Goal: Transaction & Acquisition: Obtain resource

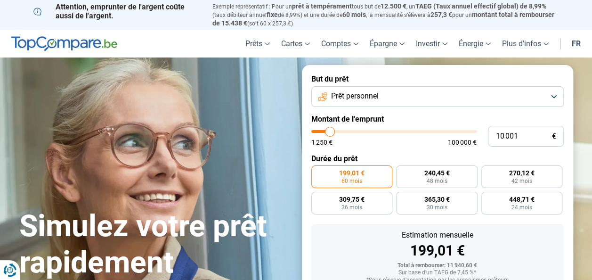
click at [475, 94] on button "Prêt personnel" at bounding box center [437, 96] width 253 height 21
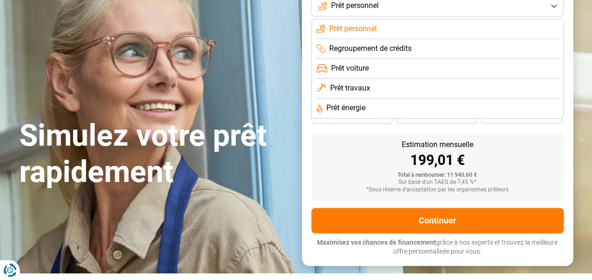
scroll to position [94, 0]
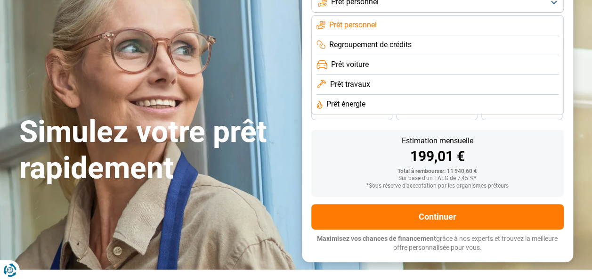
click at [585, 136] on section "Simulez votre prêt rapidement Simulez votre prêt rapidement But du prêt Prêt pe…" at bounding box center [296, 116] width 592 height 306
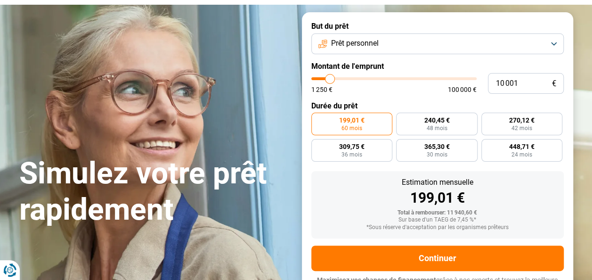
scroll to position [0, 0]
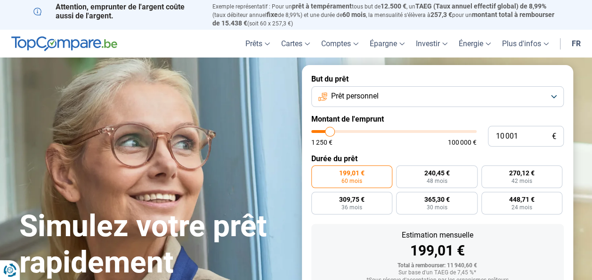
type input "9 250"
type input "9250"
type input "9 500"
type input "9500"
type input "10 250"
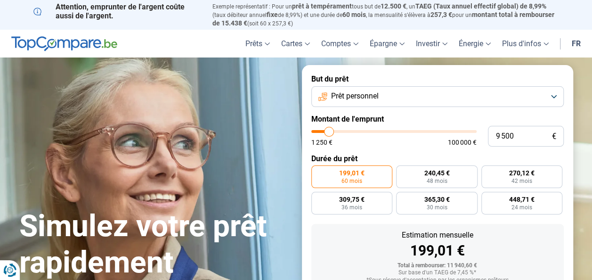
type input "10250"
type input "11 250"
type input "11250"
type input "11 750"
type input "11750"
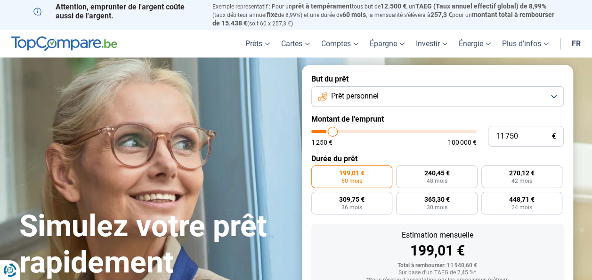
type input "12 000"
type input "12000"
type input "12 250"
type input "12250"
type input "12 500"
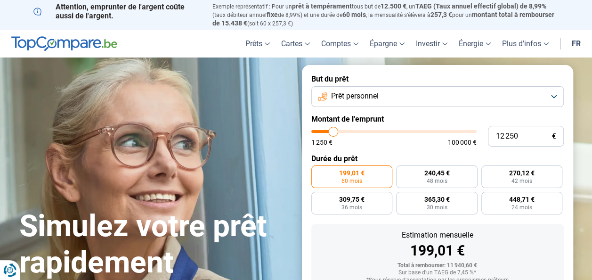
type input "12500"
type input "12 750"
type input "12750"
type input "13 000"
type input "13000"
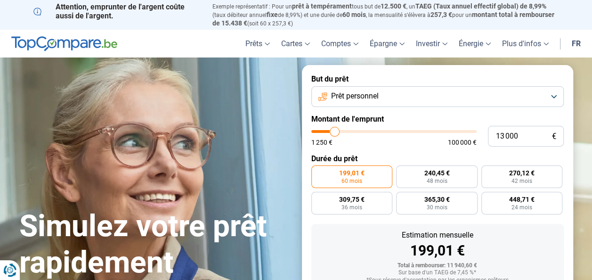
type input "13 500"
type input "13500"
type input "13 750"
type input "13750"
type input "14 250"
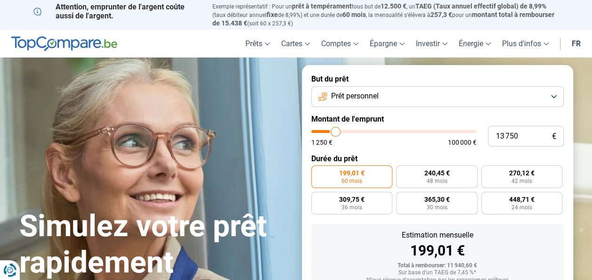
type input "14250"
type input "14 500"
type input "14500"
type input "15 000"
type input "15000"
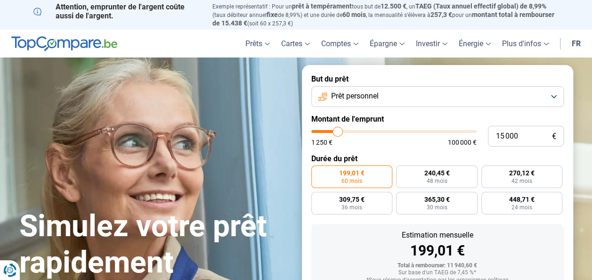
type input "15 500"
type input "15500"
type input "16 000"
type input "16000"
type input "16 250"
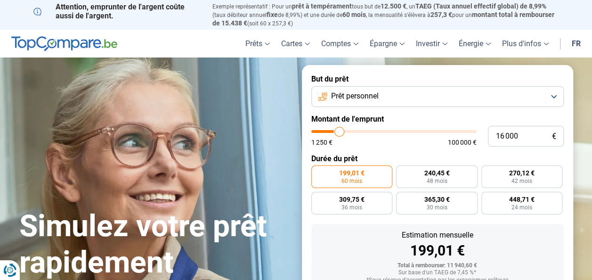
type input "16250"
type input "16 500"
type input "16500"
type input "16 750"
type input "16750"
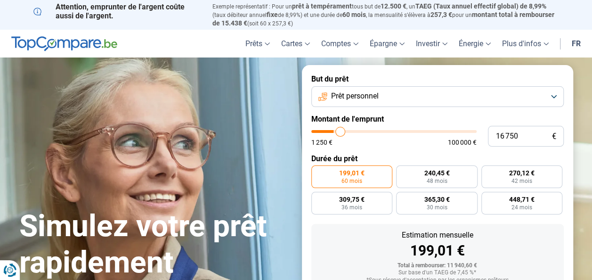
type input "17 000"
type input "17000"
type input "17 250"
type input "17250"
type input "17 500"
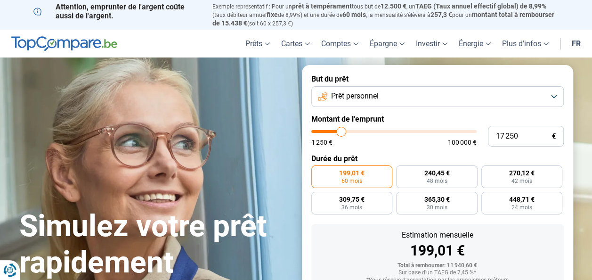
type input "17500"
type input "17 750"
type input "17750"
type input "18 250"
type input "18250"
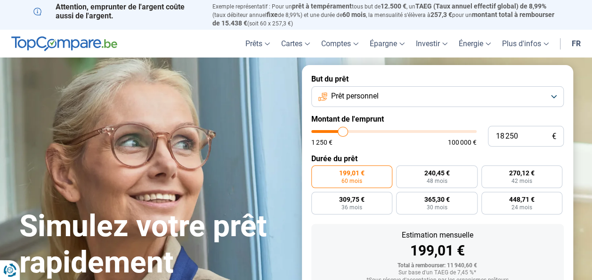
type input "18 500"
type input "18500"
type input "19 000"
type input "19000"
type input "19 250"
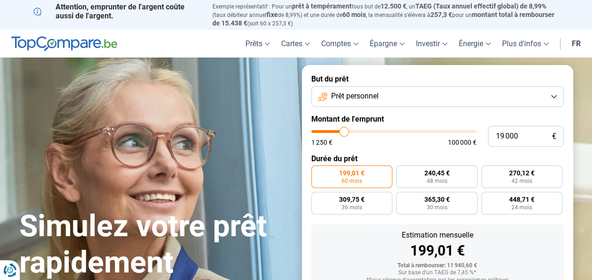
type input "19250"
type input "19 500"
type input "19500"
type input "20 000"
type input "20000"
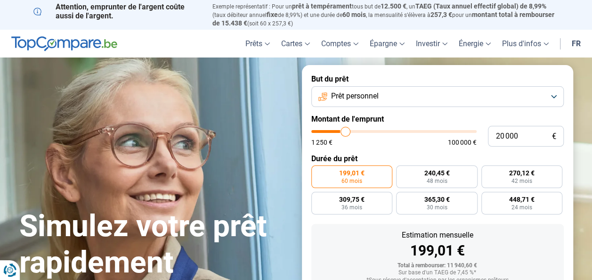
type input "20 250"
type input "20250"
type input "20 750"
type input "20750"
type input "21 000"
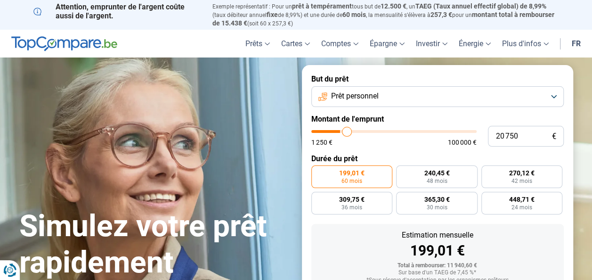
type input "21000"
type input "21 250"
type input "21250"
type input "21 500"
type input "21500"
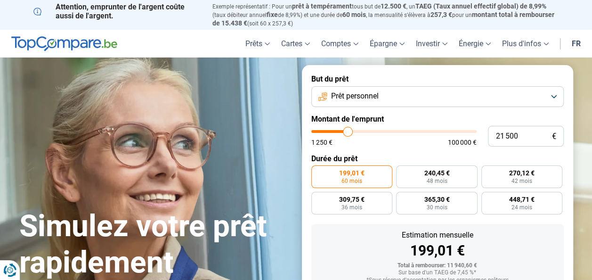
type input "21 750"
type input "21750"
type input "22 000"
type input "22000"
type input "22 250"
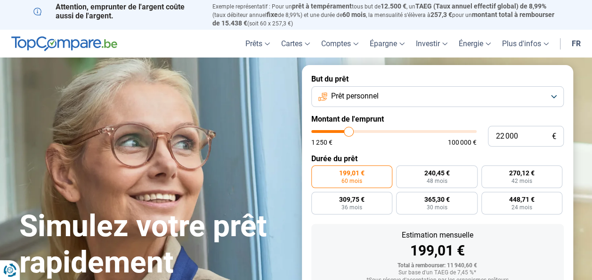
type input "22250"
type input "22 500"
type input "22500"
type input "22 750"
type input "22750"
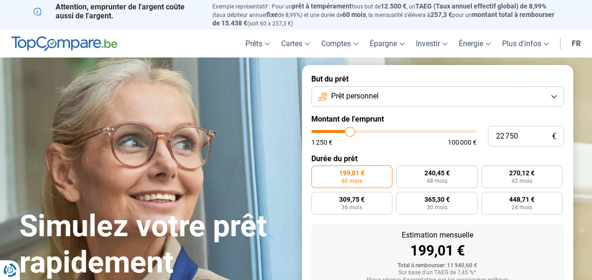
type input "23 000"
type input "23000"
type input "23 500"
type input "23500"
type input "24 000"
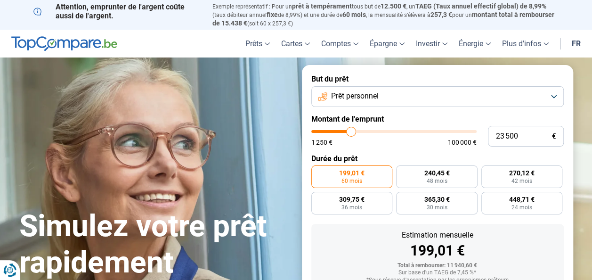
type input "24000"
type input "24 500"
type input "24500"
type input "24 750"
type input "24750"
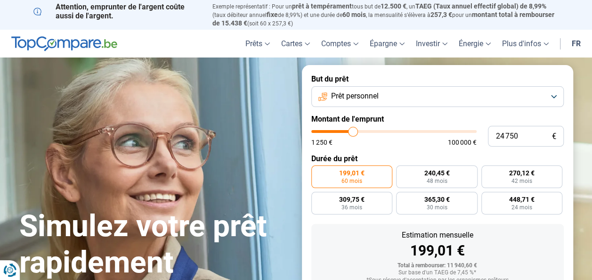
type input "25 500"
type input "25500"
type input "26 000"
type input "26000"
type input "26 250"
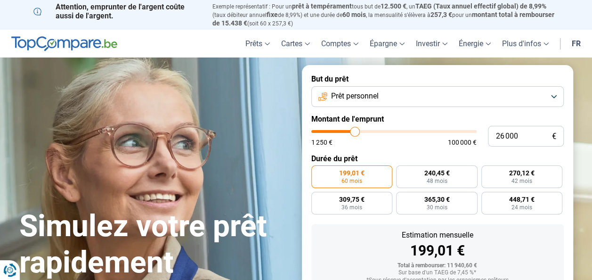
type input "26250"
type input "26 500"
type input "26500"
type input "27 000"
type input "27000"
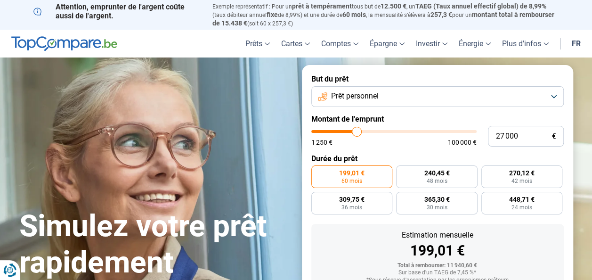
type input "27 250"
type input "27250"
type input "27 500"
type input "27500"
type input "27 750"
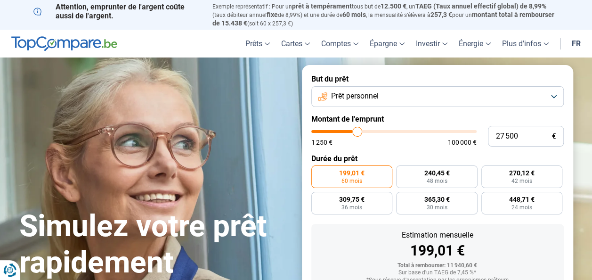
type input "27750"
type input "28 000"
type input "28000"
type input "28 250"
type input "28250"
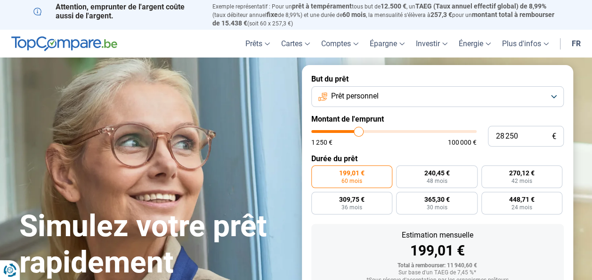
type input "28 500"
type input "28500"
type input "28 750"
type input "28750"
type input "29 000"
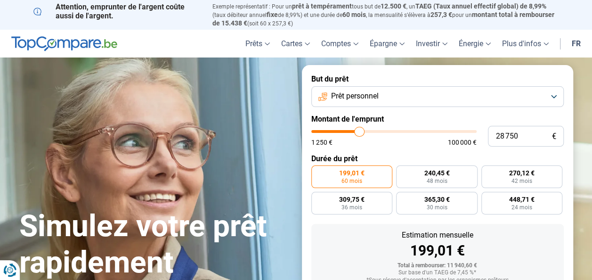
type input "29000"
type input "29 500"
type input "29500"
type input "29 750"
type input "29750"
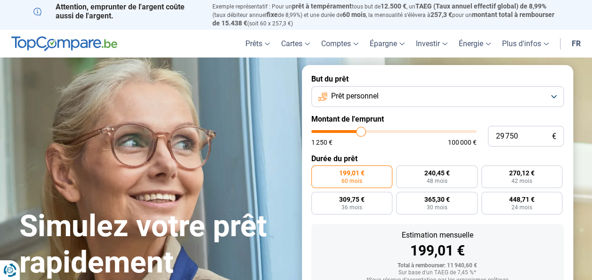
type input "30 000"
type input "30000"
type input "30 500"
drag, startPoint x: 328, startPoint y: 135, endPoint x: 362, endPoint y: 137, distance: 34.0
type input "30500"
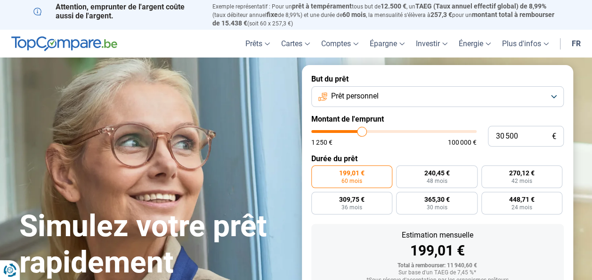
click at [362, 133] on input "range" at bounding box center [393, 131] width 165 height 3
radio input "false"
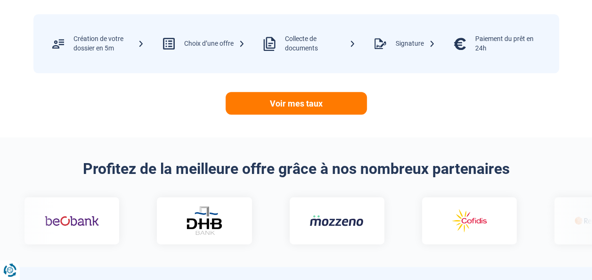
scroll to position [492, 0]
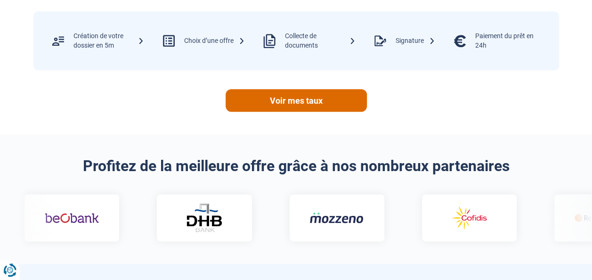
click at [311, 105] on link "Voir mes taux" at bounding box center [296, 100] width 141 height 23
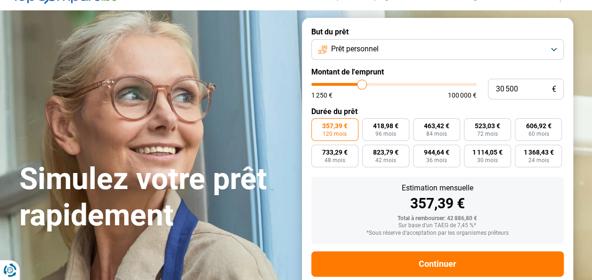
scroll to position [141, 0]
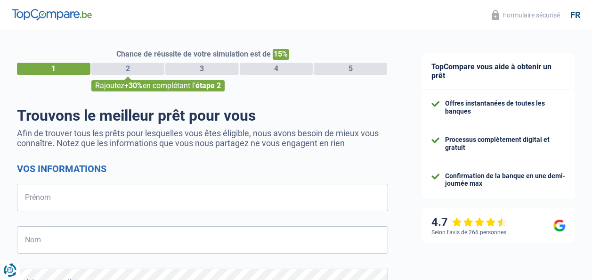
select select "32"
